Goal: Task Accomplishment & Management: Complete application form

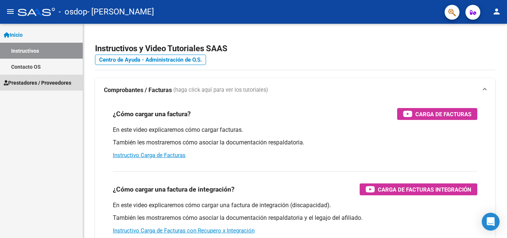
click at [29, 82] on span "Prestadores / Proveedores" at bounding box center [38, 83] width 68 height 8
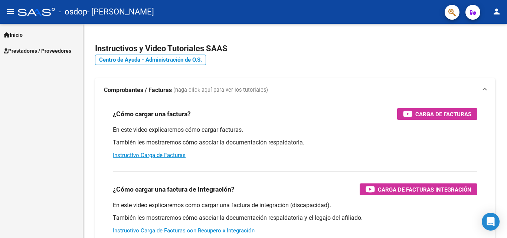
click at [32, 46] on link "Prestadores / Proveedores" at bounding box center [41, 51] width 83 height 16
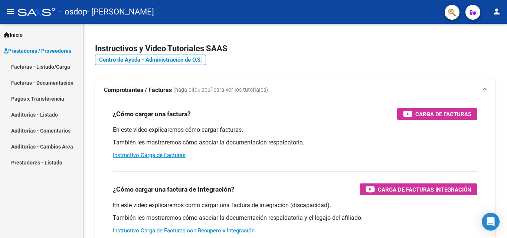
click at [76, 67] on link "Facturas - Listado/Carga" at bounding box center [41, 67] width 83 height 16
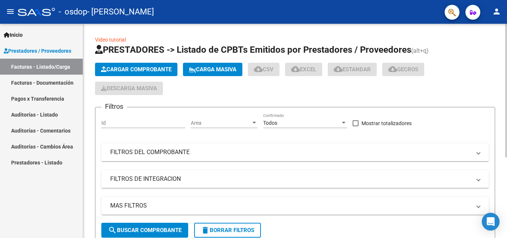
click at [130, 69] on span "Cargar Comprobante" at bounding box center [136, 69] width 71 height 7
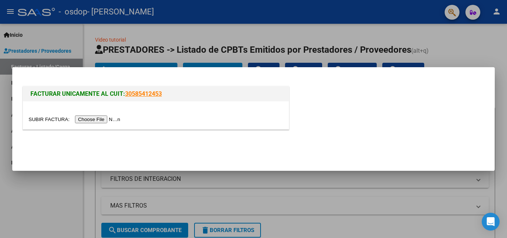
click at [101, 118] on input "file" at bounding box center [76, 119] width 94 height 8
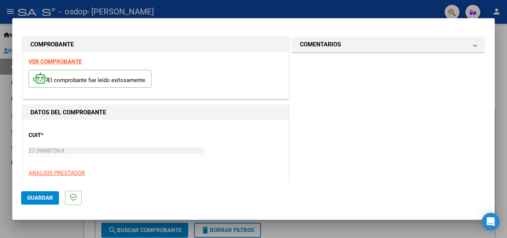
click at [44, 61] on strong "VER COMPROBANTE" at bounding box center [55, 61] width 53 height 7
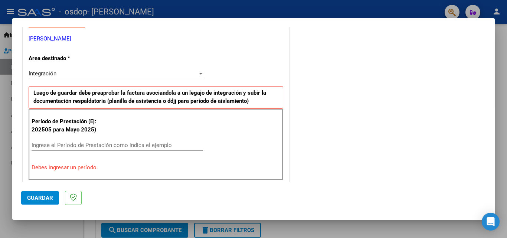
scroll to position [148, 0]
click at [140, 141] on input "Ingrese el Período de Prestación como indica el ejemplo" at bounding box center [117, 144] width 171 height 7
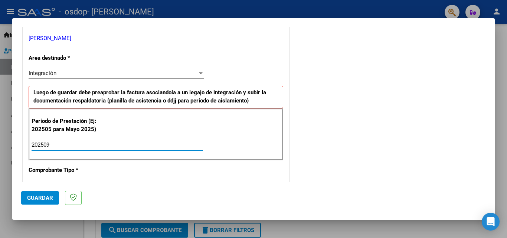
type input "202509"
click at [306, 135] on div "COMENTARIOS Comentarios del Prestador / Gerenciador:" at bounding box center [388, 209] width 195 height 645
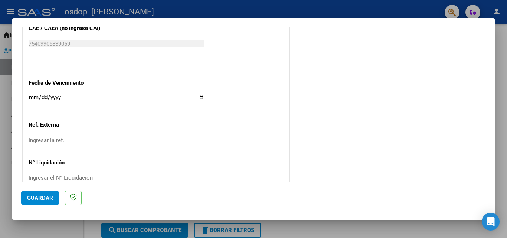
scroll to position [498, 0]
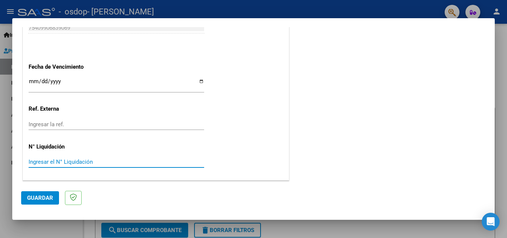
click at [121, 161] on input "Ingresar el N° Liquidación" at bounding box center [117, 161] width 176 height 7
click at [197, 81] on input "Ingresar la fecha" at bounding box center [117, 84] width 176 height 12
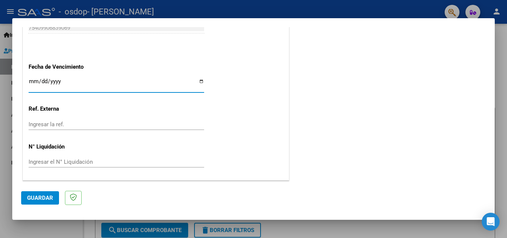
click at [197, 81] on input "Ingresar la fecha" at bounding box center [117, 84] width 176 height 12
click at [40, 199] on span "Guardar" at bounding box center [40, 197] width 26 height 7
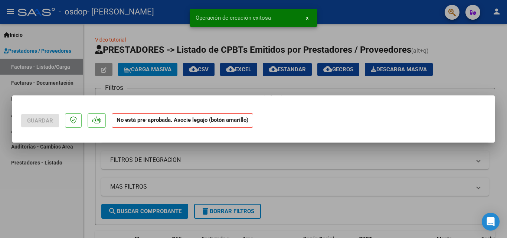
scroll to position [0, 0]
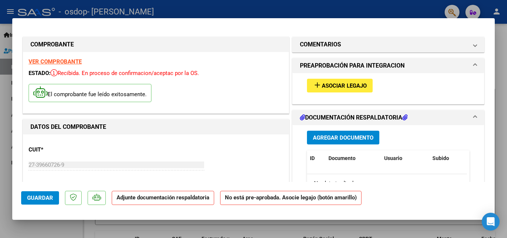
click at [320, 81] on button "add Asociar Legajo" at bounding box center [340, 86] width 66 height 14
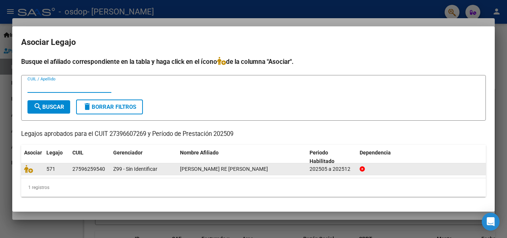
click at [187, 169] on span "[PERSON_NAME] RE [PERSON_NAME]" at bounding box center [224, 169] width 88 height 6
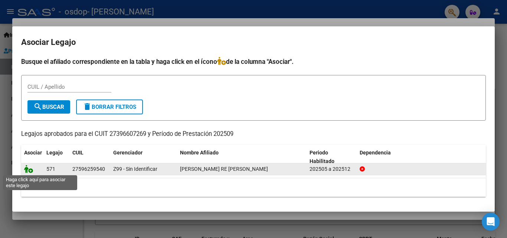
click at [30, 169] on icon at bounding box center [28, 169] width 9 height 8
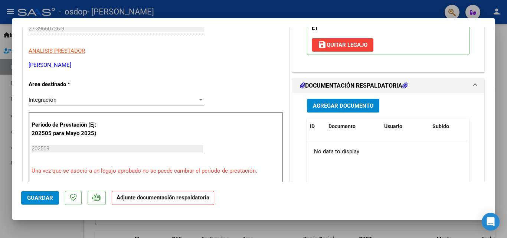
scroll to position [148, 0]
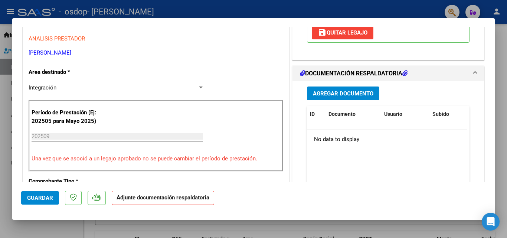
click at [349, 94] on span "Agregar Documento" at bounding box center [343, 93] width 60 height 7
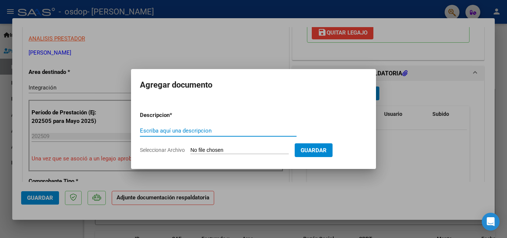
click at [157, 132] on input "Escriba aquí una descripcion" at bounding box center [218, 130] width 157 height 7
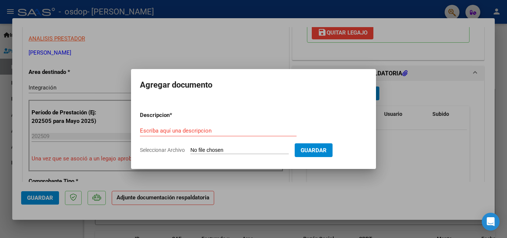
click at [204, 151] on input "Seleccionar Archivo" at bounding box center [239, 150] width 98 height 7
type input "C:\fakepath\asistencia [PERSON_NAME] septiembre.pdf"
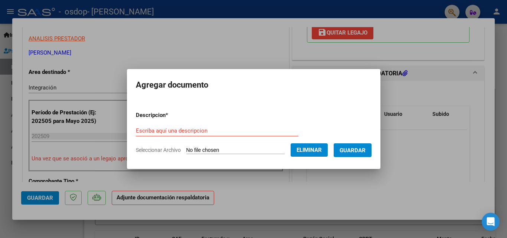
click at [170, 128] on input "Escriba aquí una descripcion" at bounding box center [217, 130] width 163 height 7
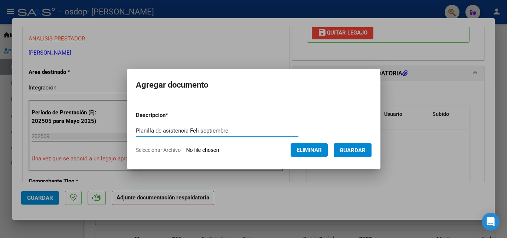
type input "Planilla de asistencia Feli septiembre"
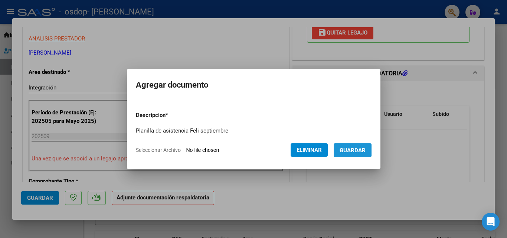
click at [361, 144] on button "Guardar" at bounding box center [353, 150] width 38 height 14
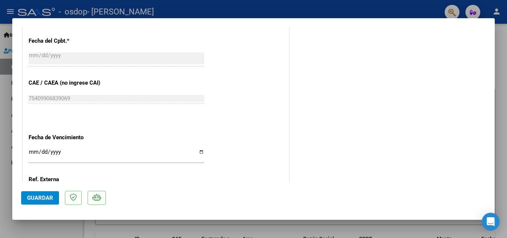
scroll to position [510, 0]
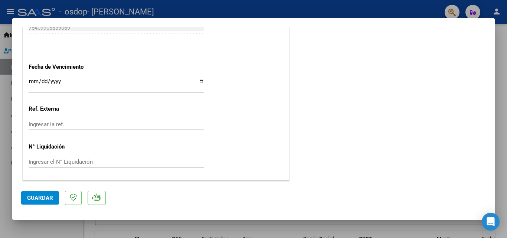
click at [38, 191] on button "Guardar" at bounding box center [40, 197] width 38 height 13
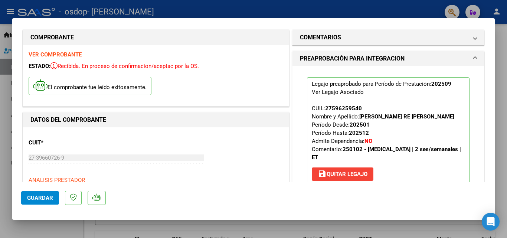
scroll to position [0, 0]
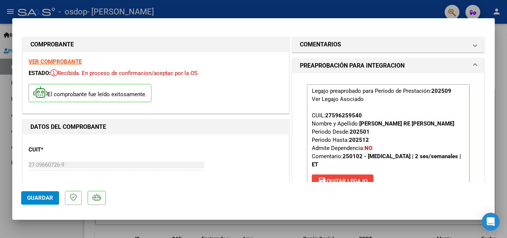
click at [0, 140] on div at bounding box center [253, 119] width 507 height 238
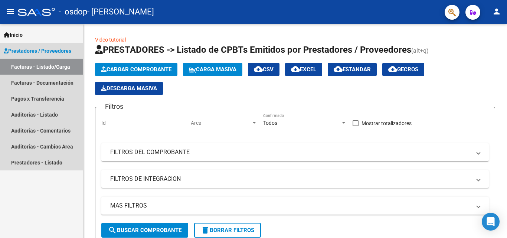
click at [30, 67] on link "Facturas - Listado/Carga" at bounding box center [41, 67] width 83 height 16
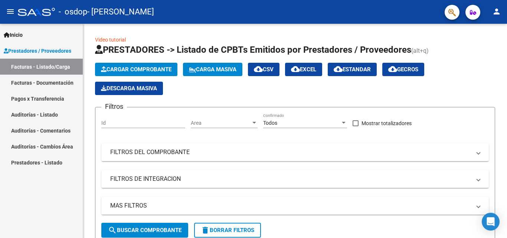
click at [17, 63] on link "Facturas - Listado/Carga" at bounding box center [41, 67] width 83 height 16
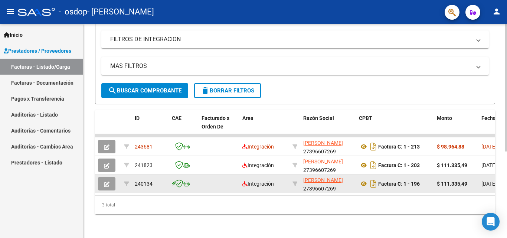
click at [131, 176] on datatable-body-cell at bounding box center [126, 183] width 11 height 18
